Goal: Find specific page/section: Find specific page/section

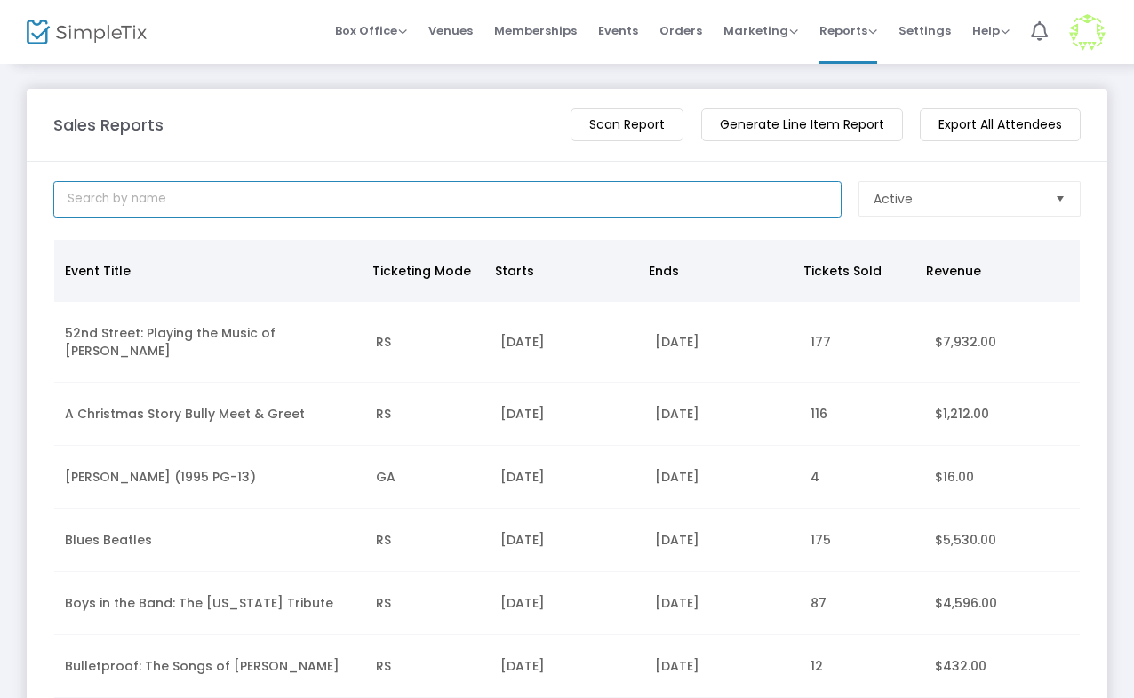
click at [167, 208] on input at bounding box center [447, 199] width 788 height 36
paste input "[EMAIL_ADDRESS][DOMAIN_NAME]"
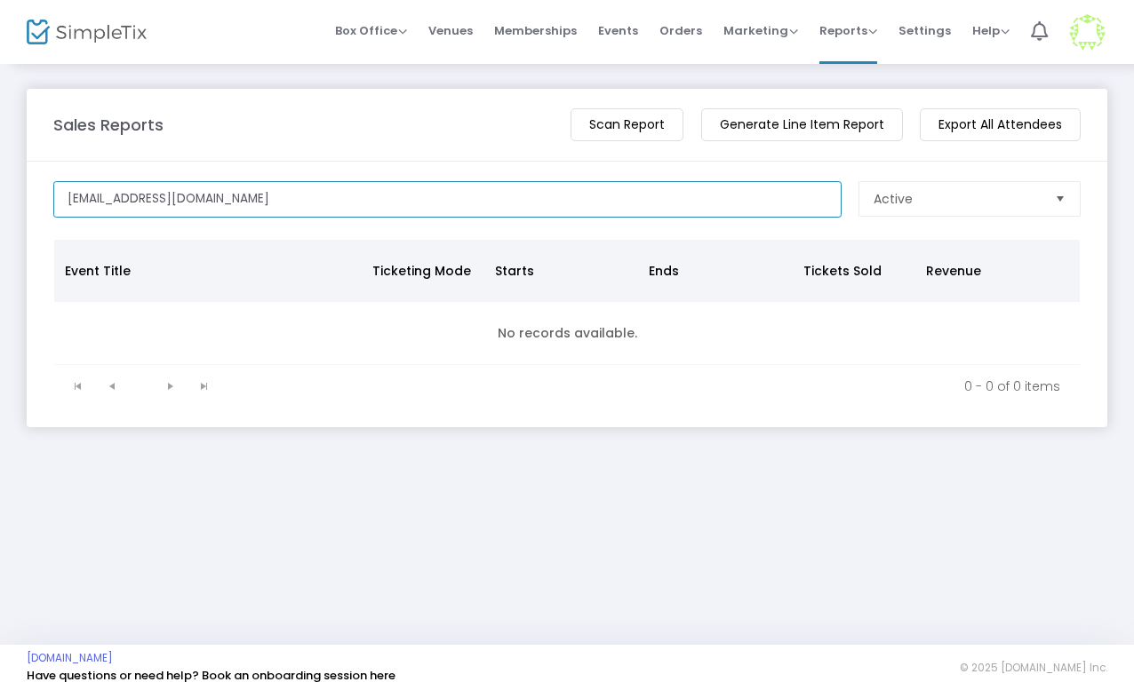
click at [96, 197] on input "[EMAIL_ADDRESS][DOMAIN_NAME]" at bounding box center [447, 199] width 788 height 36
click at [277, 191] on input "[PERSON_NAME]" at bounding box center [447, 199] width 788 height 36
type input "[PERSON_NAME]"
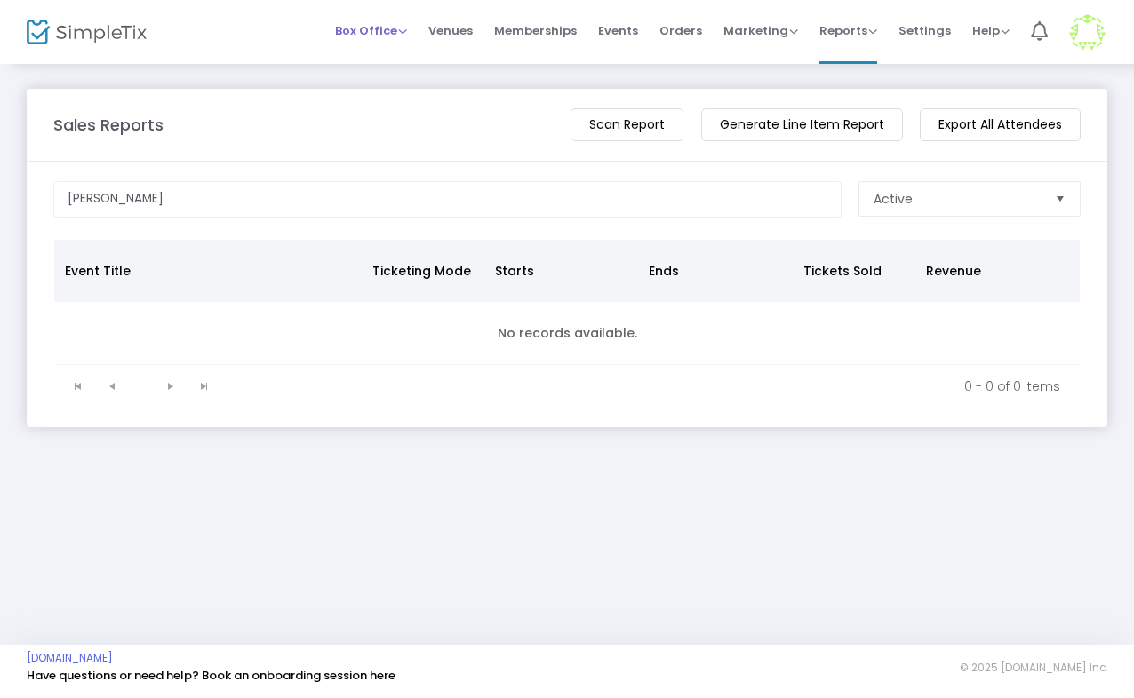
click at [371, 28] on span "Box Office" at bounding box center [371, 30] width 72 height 17
click at [625, 36] on span "Events" at bounding box center [618, 30] width 40 height 45
